Goal: Browse casually

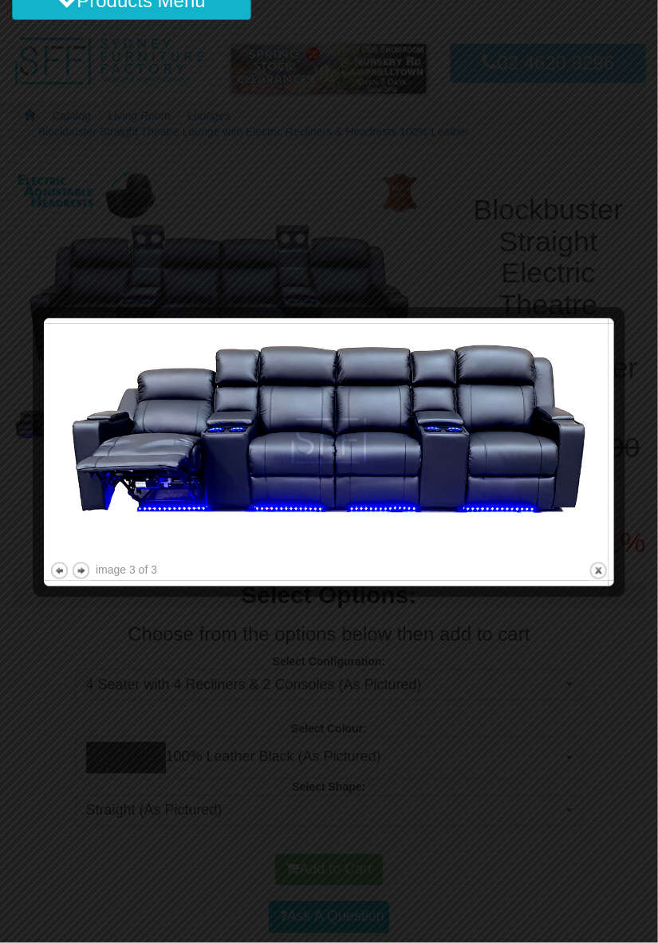
scroll to position [69, 0]
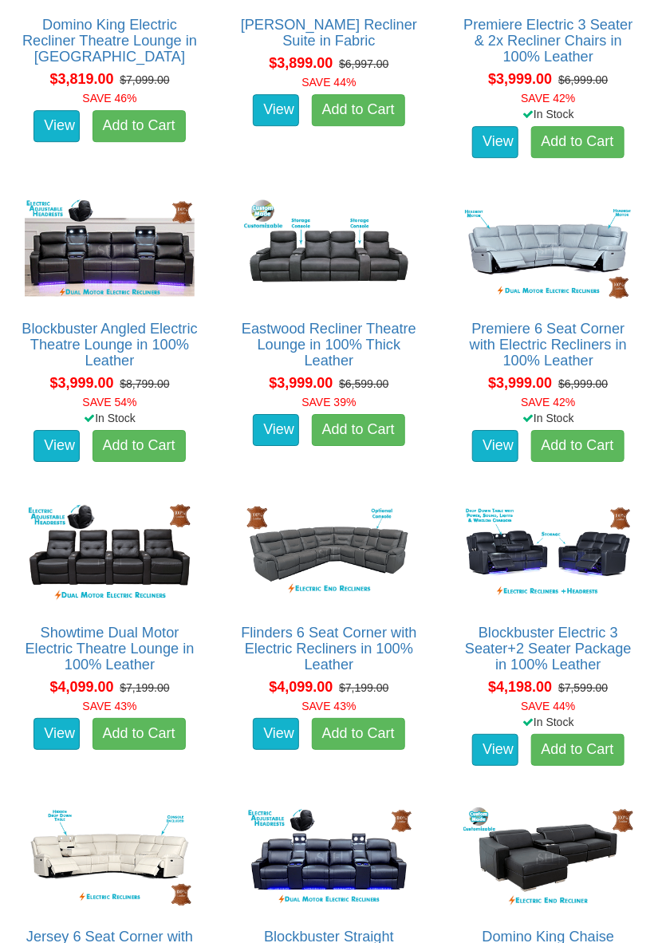
scroll to position [4378, 0]
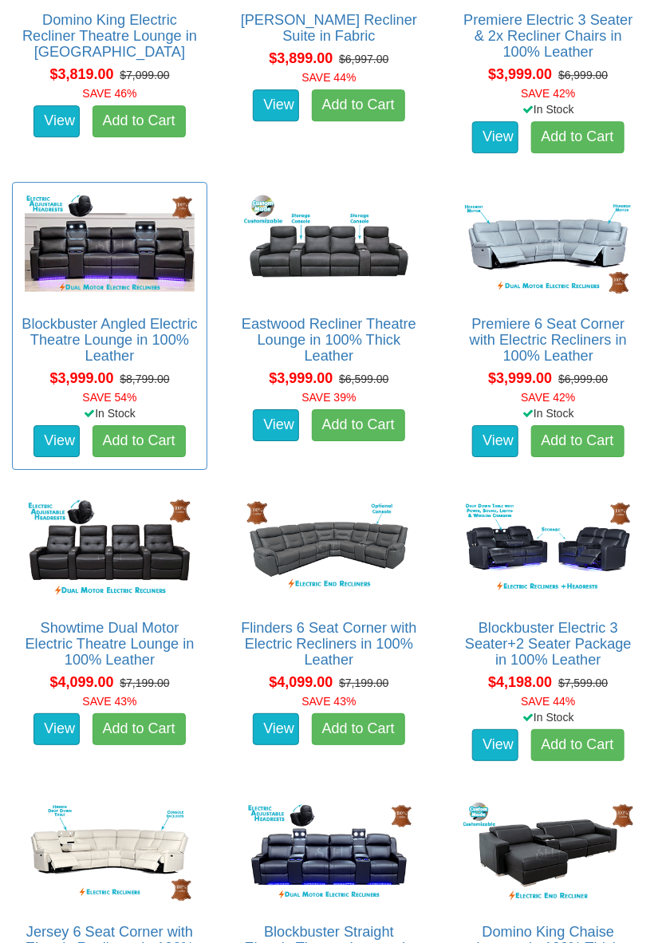
click at [13, 182] on div "Blockbuster Angled Electric Theatre Lounge in 100% Leather Pictured above is th…" at bounding box center [109, 326] width 195 height 288
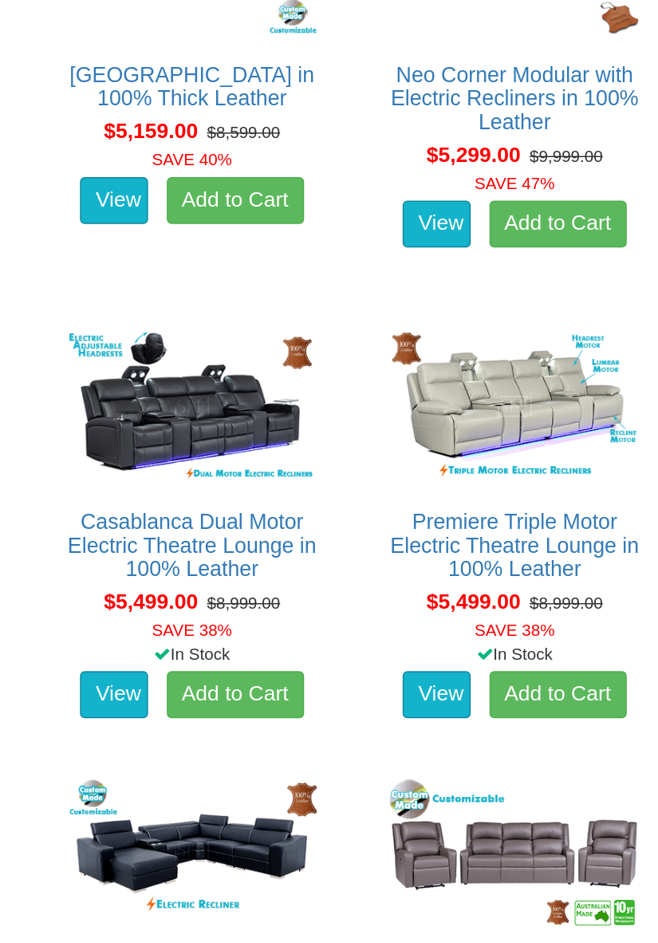
scroll to position [6140, 0]
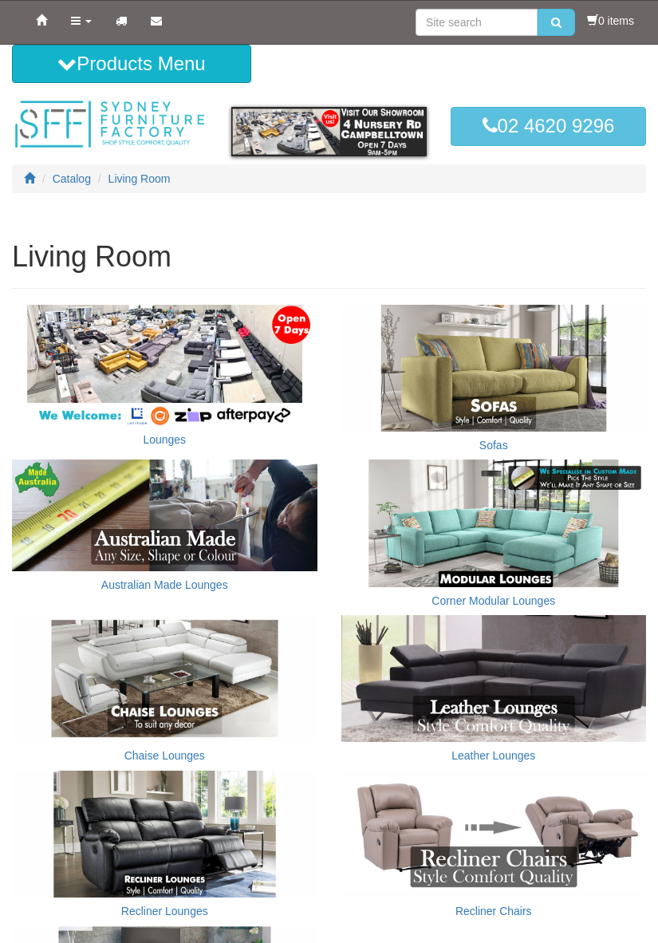
scroll to position [607, 0]
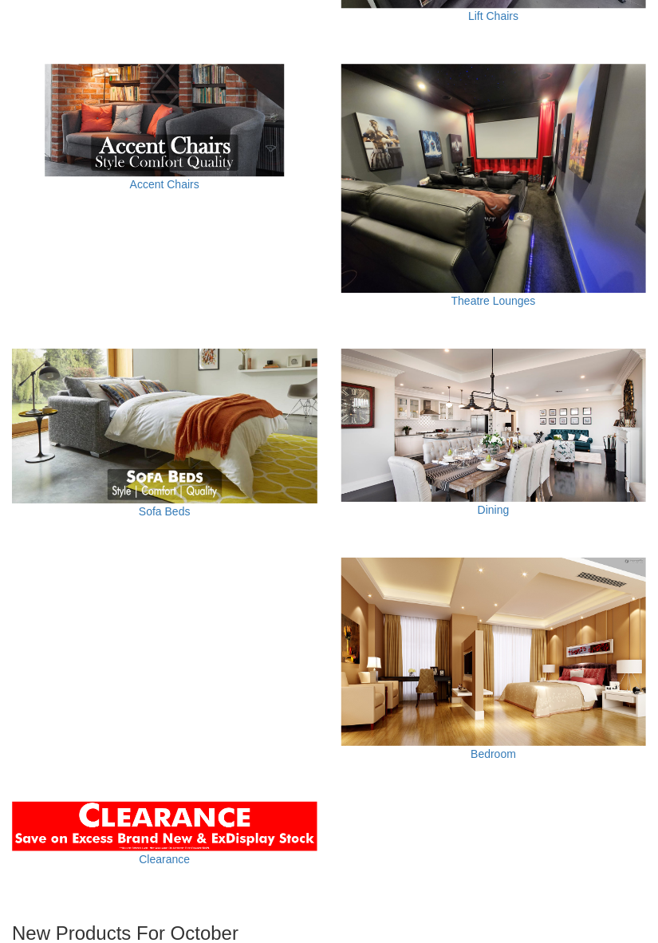
scroll to position [1192, 0]
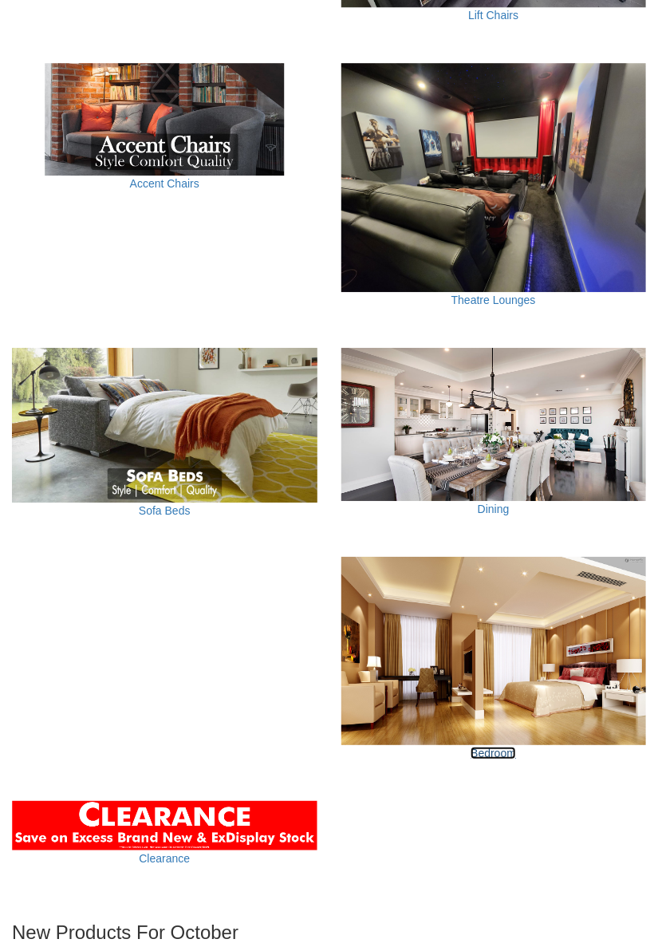
click at [515, 753] on link "Bedroom" at bounding box center [493, 753] width 45 height 13
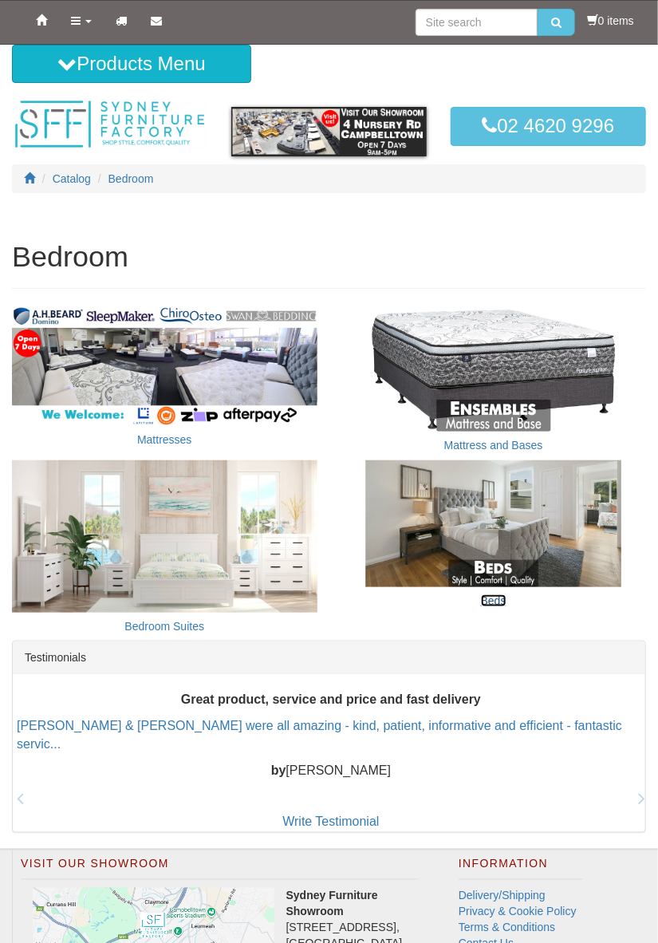
click at [501, 598] on link "Beds" at bounding box center [494, 600] width 26 height 13
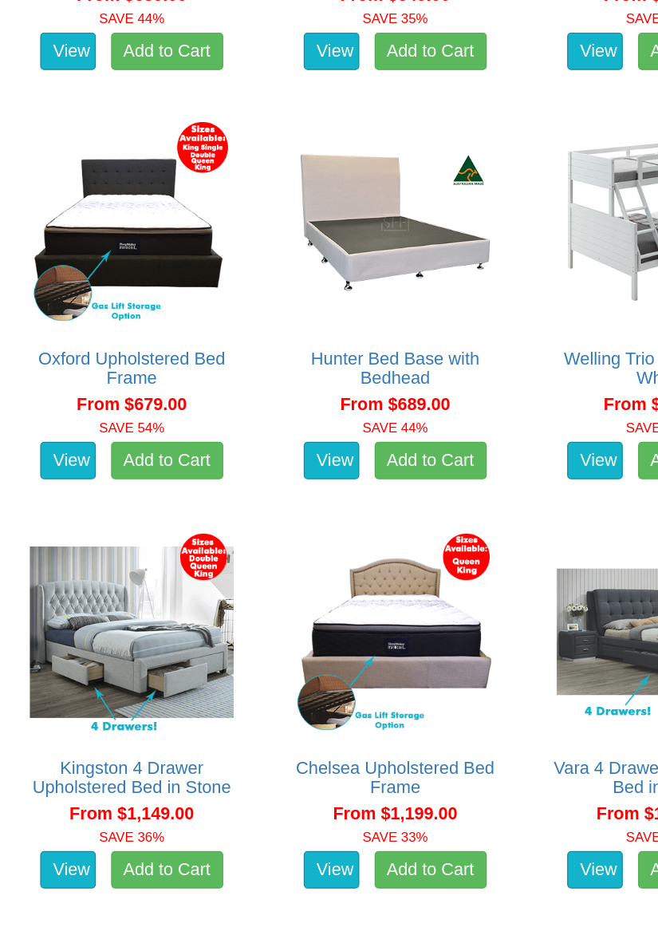
scroll to position [1598, 0]
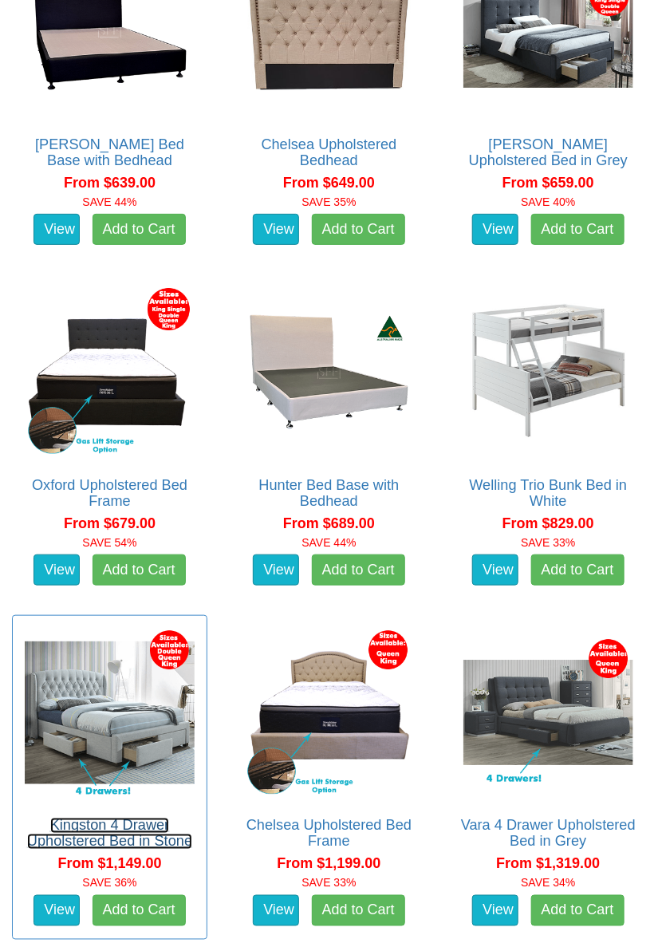
click at [121, 818] on link "Kingston 4 Drawer Upholstered Bed in Stone" at bounding box center [109, 834] width 165 height 32
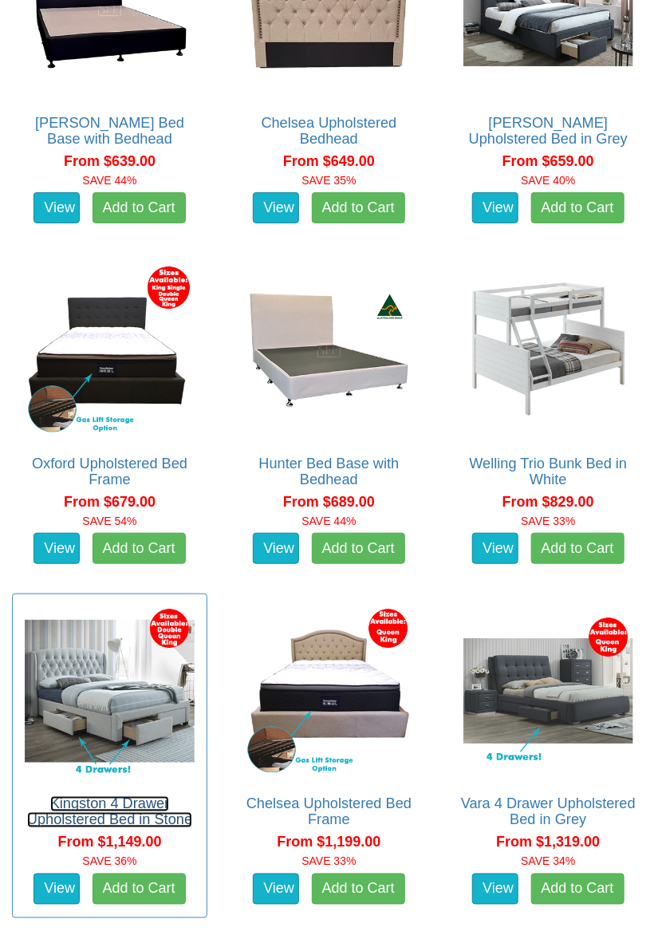
scroll to position [1628, 0]
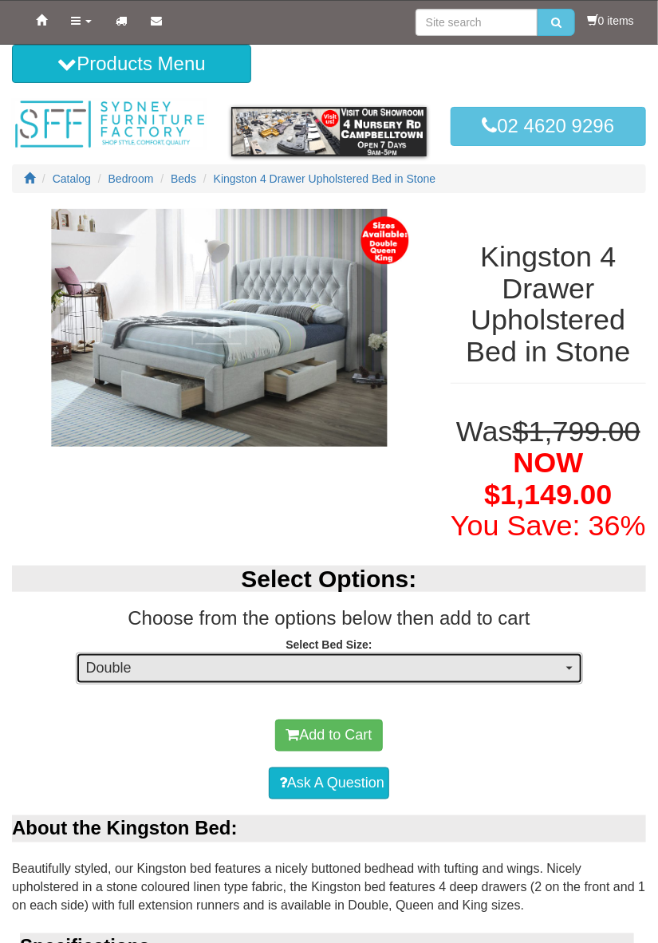
click at [576, 662] on button "Double" at bounding box center [330, 669] width 508 height 32
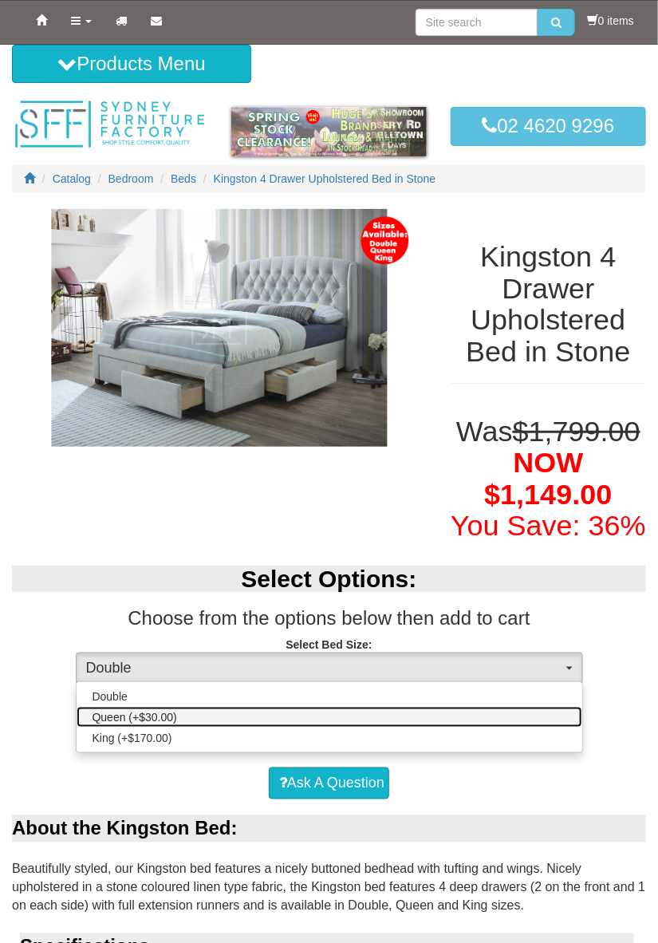
click at [179, 717] on link "Queen (+$30.00)" at bounding box center [330, 717] width 506 height 21
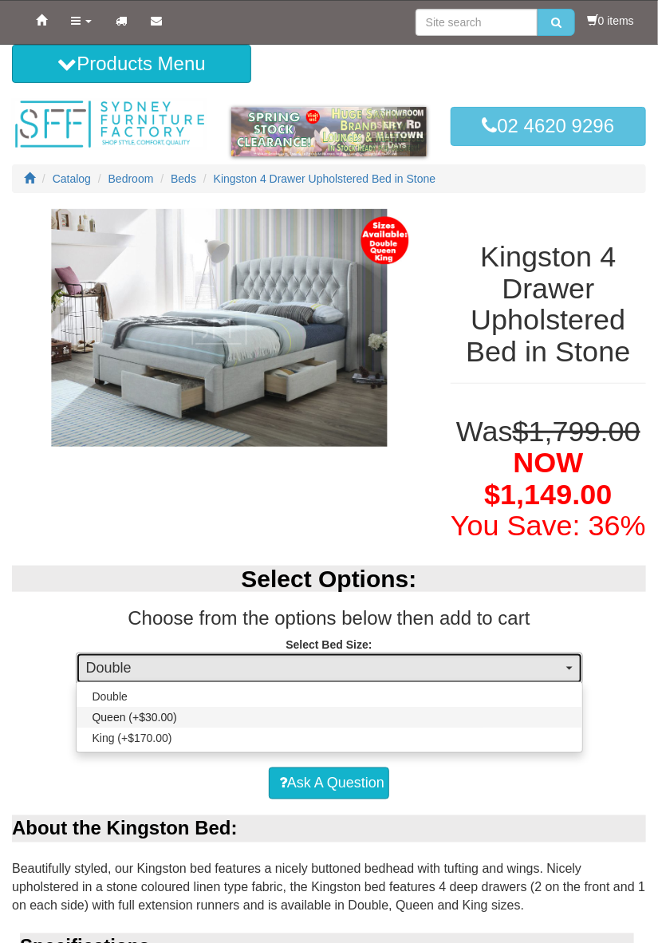
select select "1300"
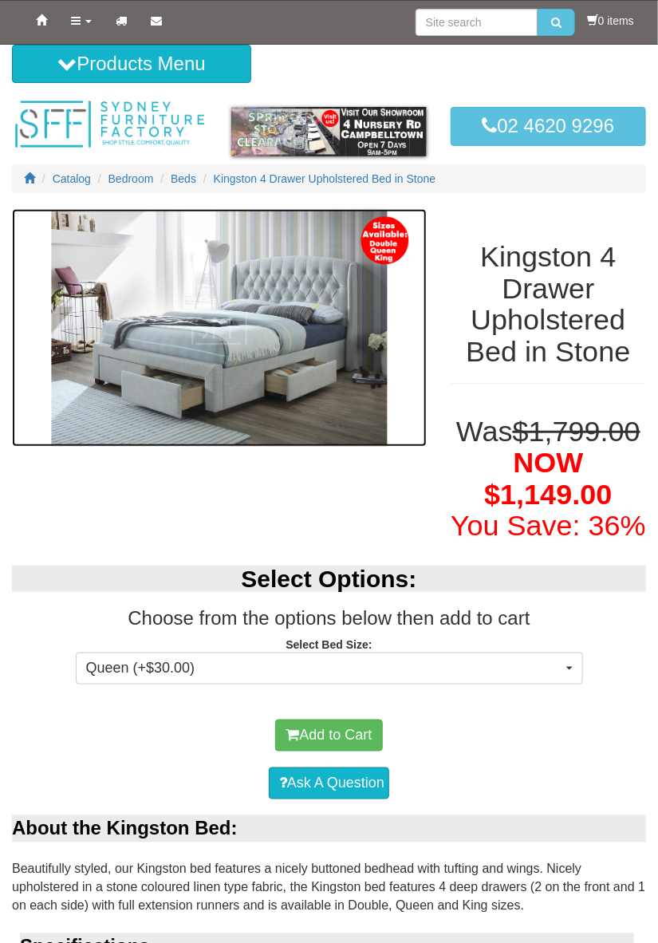
click at [254, 353] on img at bounding box center [219, 328] width 415 height 238
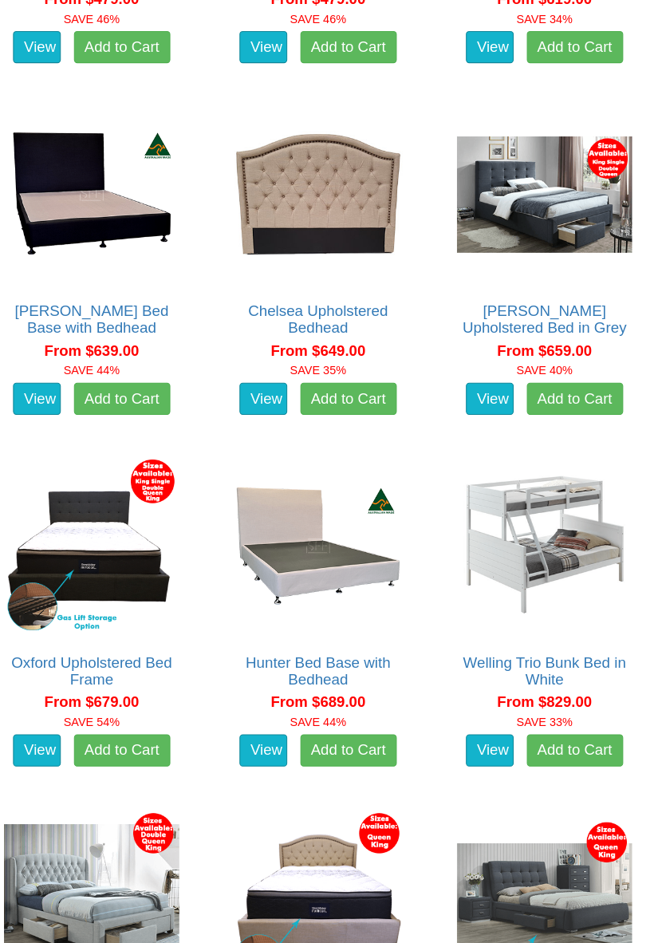
scroll to position [1400, 0]
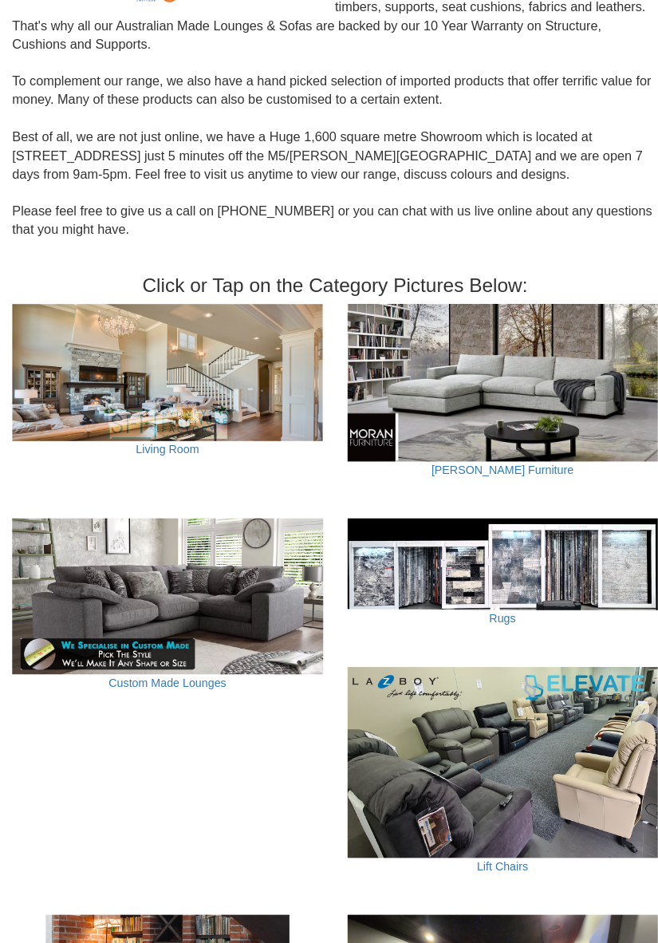
scroll to position [355, 0]
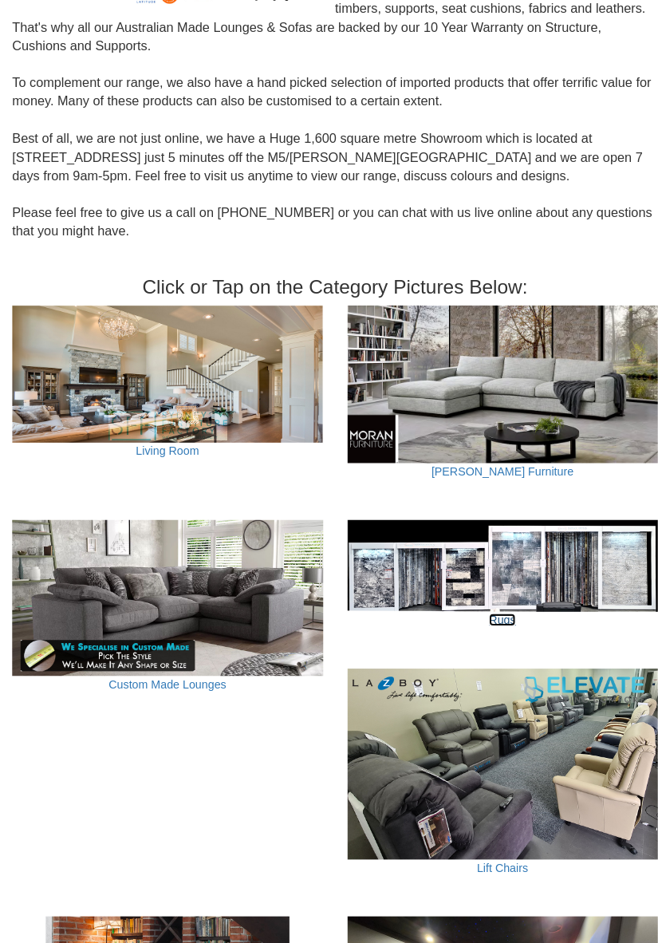
click at [501, 603] on link "Rugs" at bounding box center [493, 608] width 26 height 13
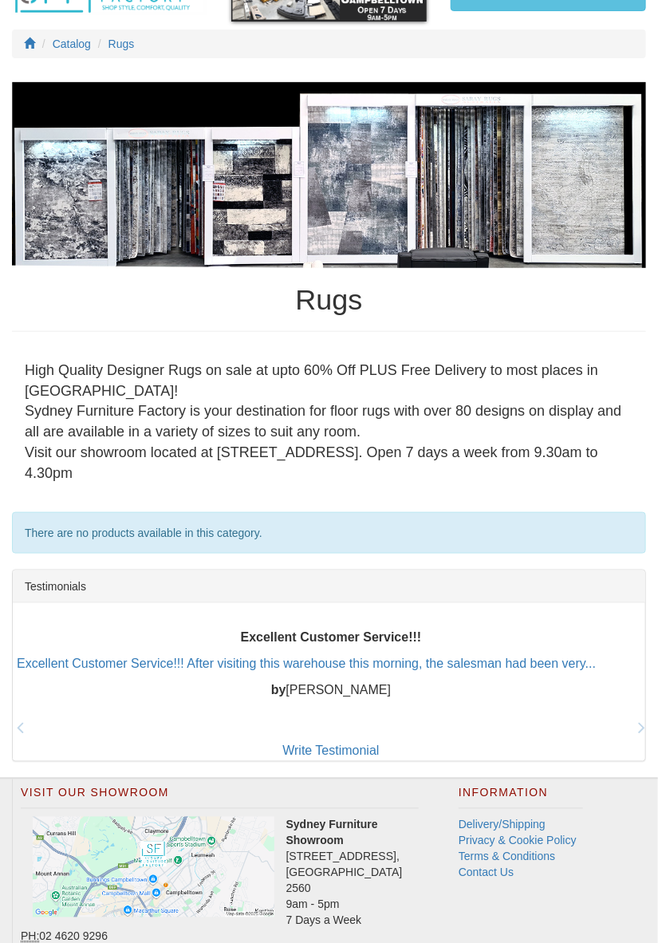
scroll to position [128, 0]
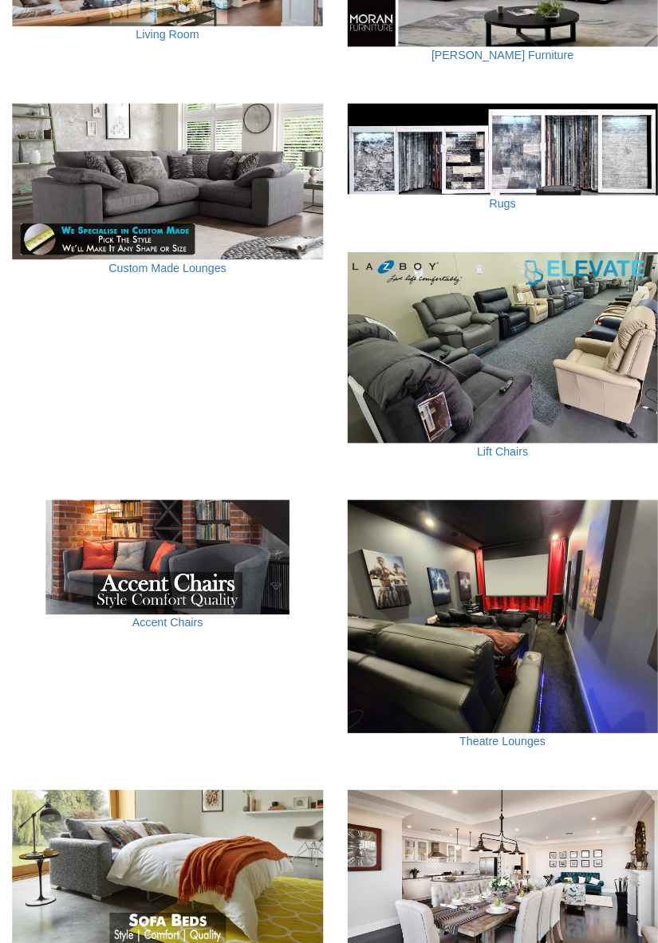
scroll to position [747, 0]
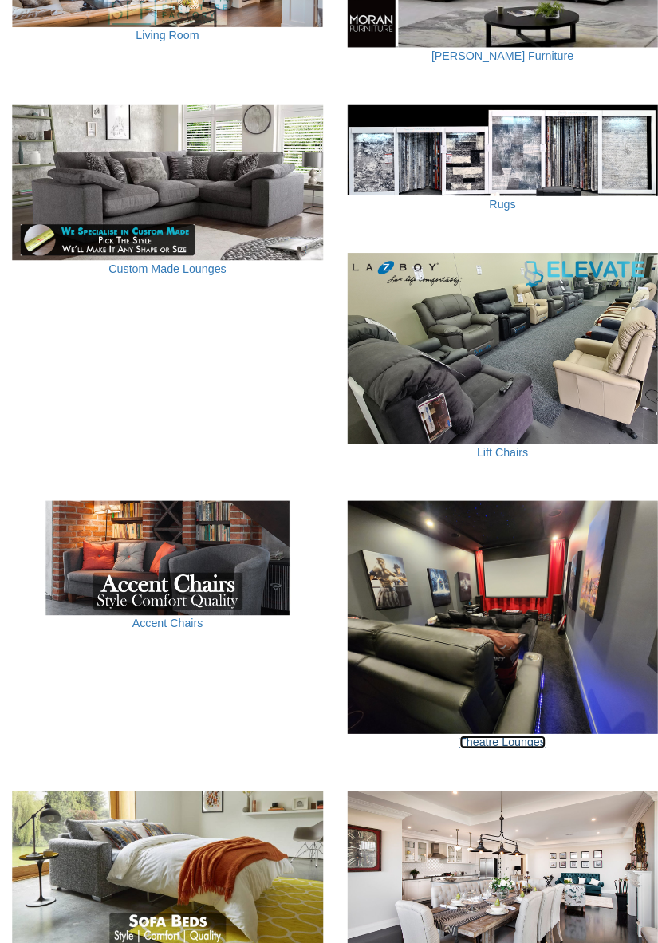
click at [512, 739] on link "Theatre Lounges" at bounding box center [494, 745] width 85 height 13
click at [512, 740] on link "Theatre Lounges" at bounding box center [494, 745] width 85 height 13
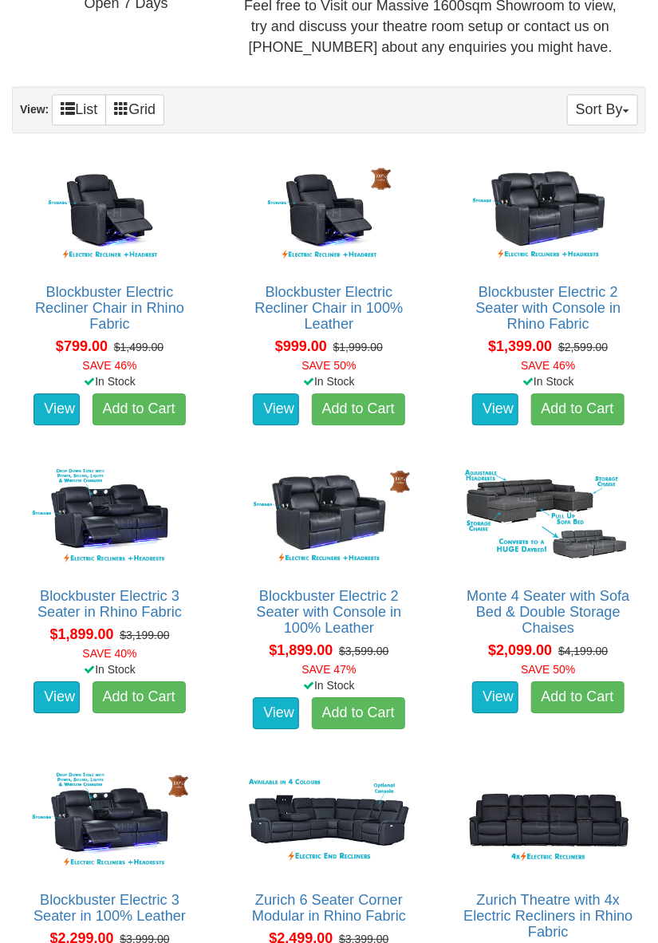
scroll to position [913, 0]
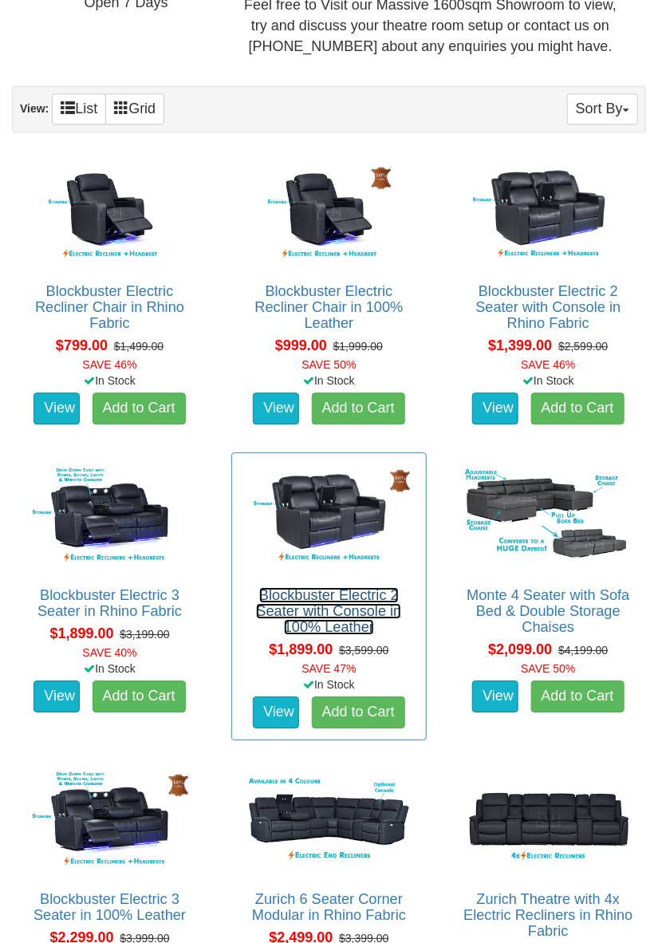
click at [336, 617] on link "Blockbuster Electric 2 Seater with Console in 100% Leather" at bounding box center [328, 611] width 145 height 48
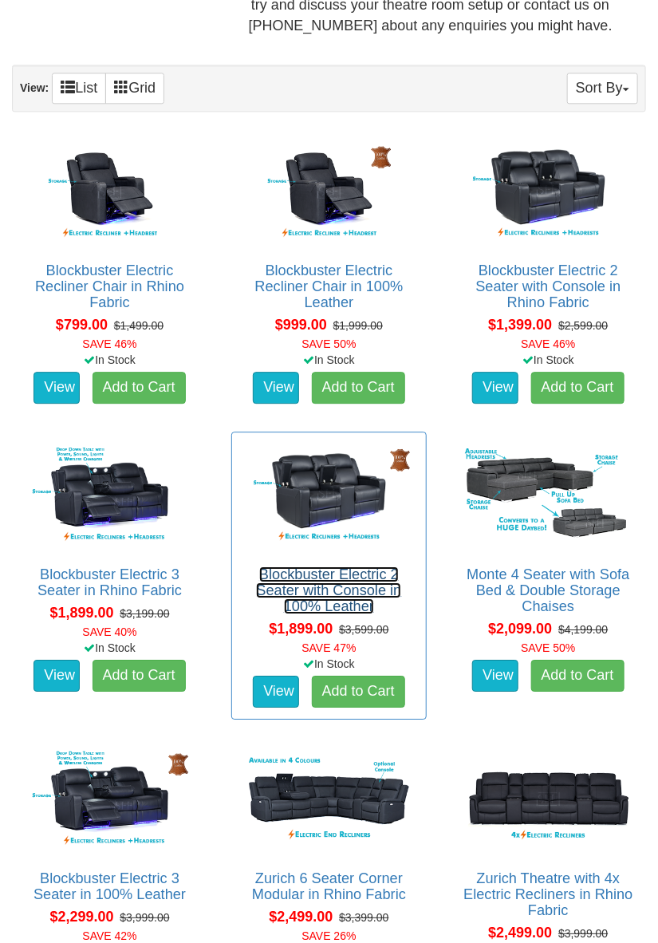
scroll to position [955, 0]
